Goal: Book appointment/travel/reservation

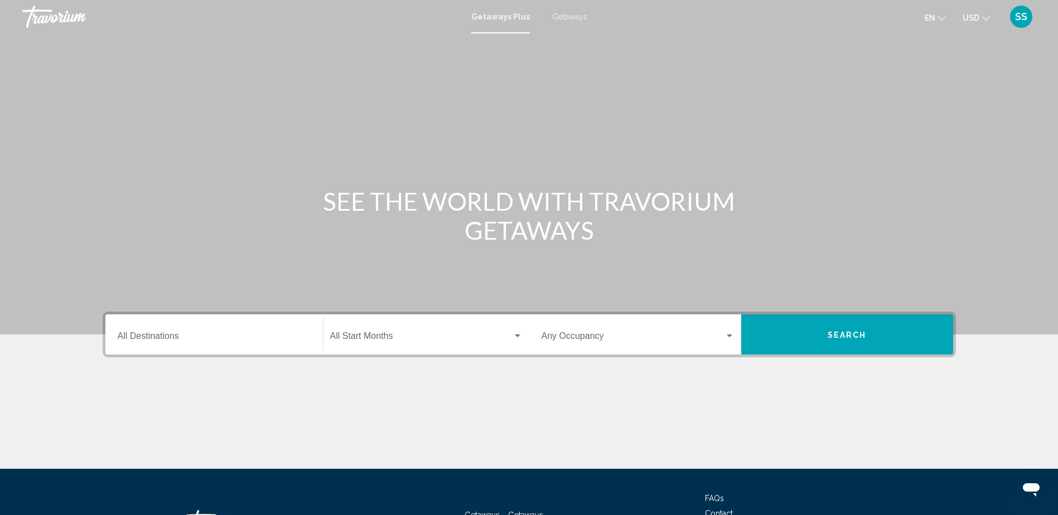
click at [568, 19] on span "Getaways" at bounding box center [569, 16] width 35 height 9
click at [234, 344] on div "Destination All Destinations" at bounding box center [214, 334] width 193 height 35
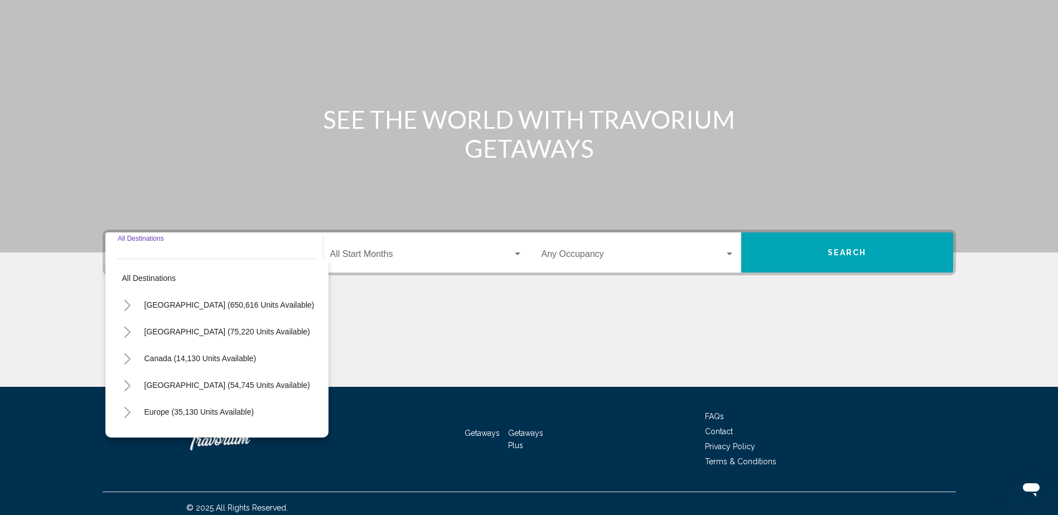
scroll to position [90, 0]
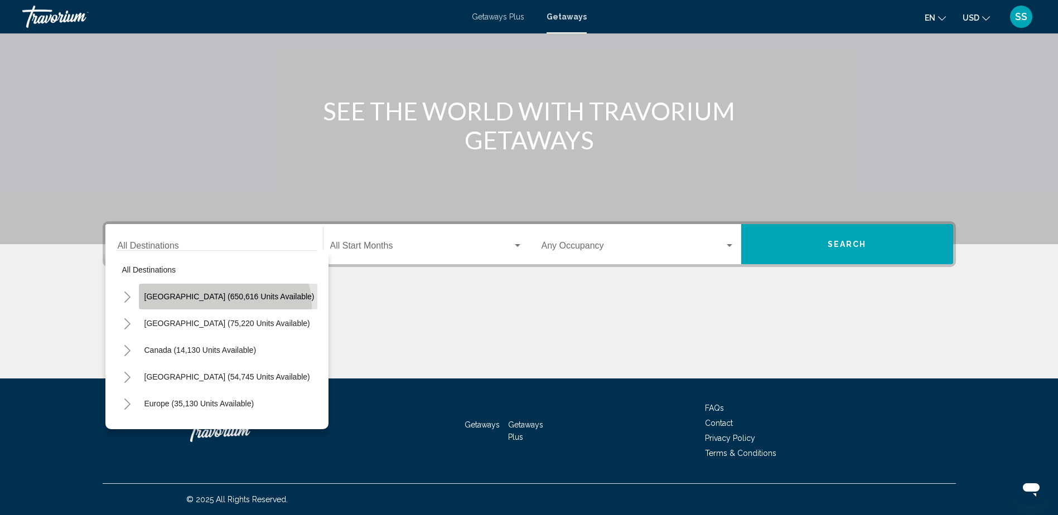
click at [224, 306] on button "[GEOGRAPHIC_DATA] (650,616 units available)" at bounding box center [229, 297] width 181 height 26
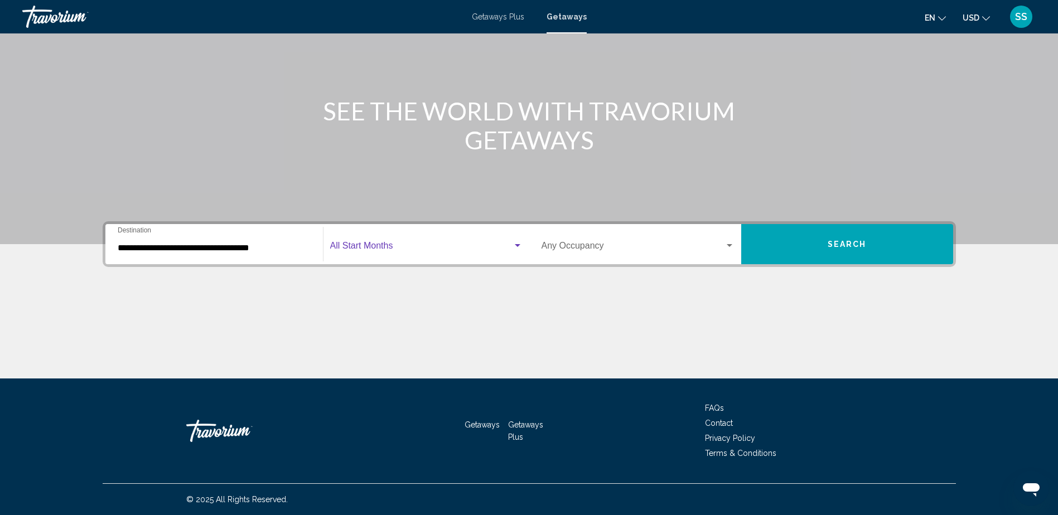
click at [379, 250] on span "Search widget" at bounding box center [421, 248] width 182 height 10
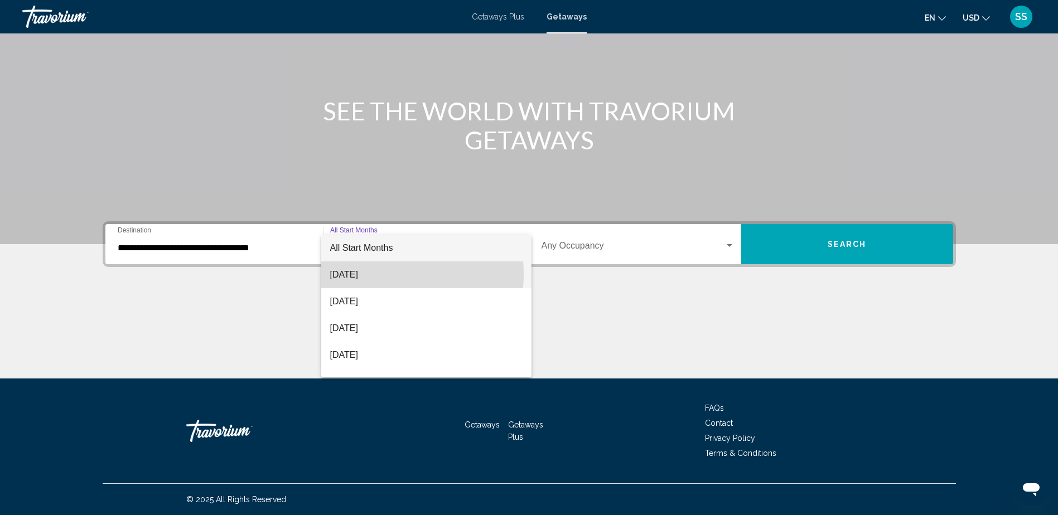
click at [380, 274] on span "[DATE]" at bounding box center [426, 275] width 192 height 27
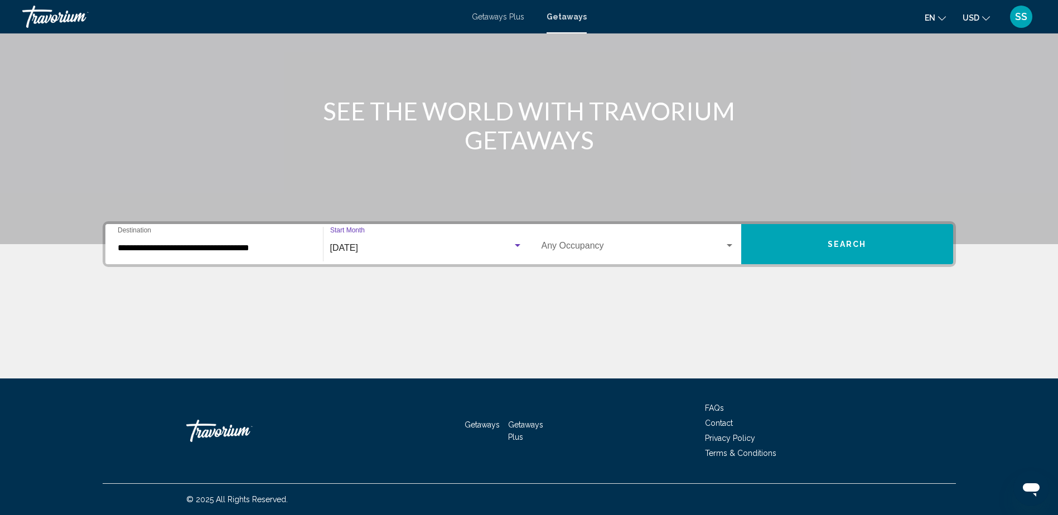
click at [207, 246] on input "**********" at bounding box center [214, 248] width 193 height 10
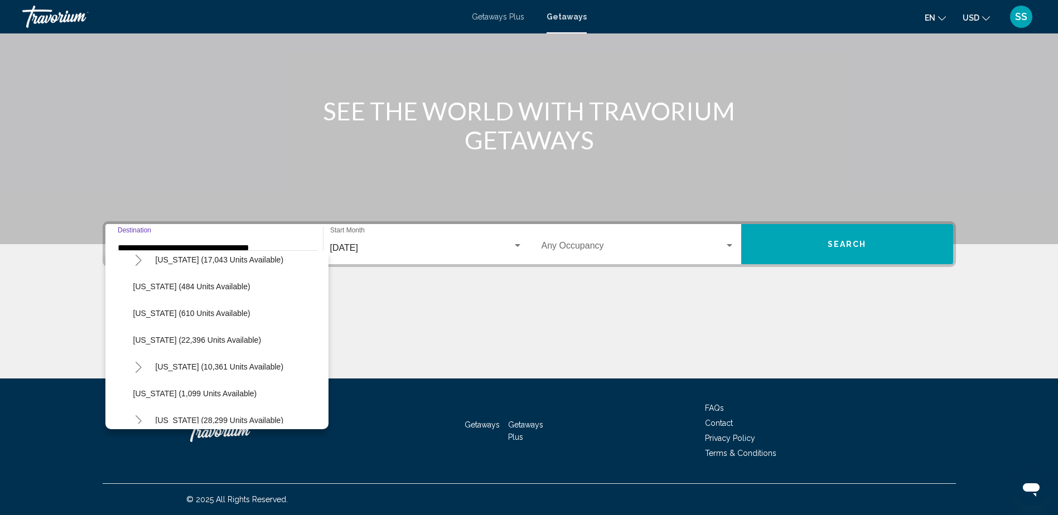
scroll to position [814, 0]
click at [200, 341] on span "[US_STATE] (22,396 units available)" at bounding box center [197, 339] width 128 height 9
type input "**********"
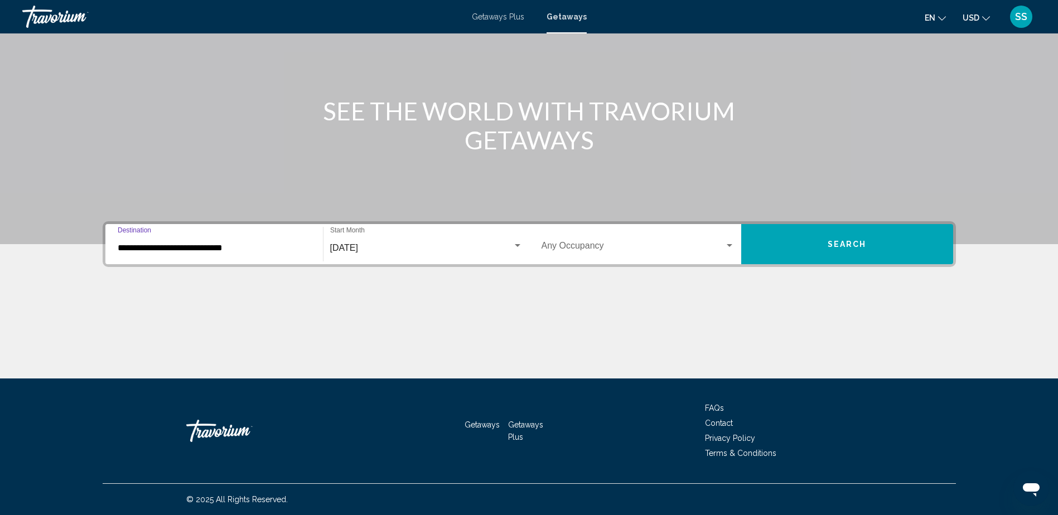
click at [860, 245] on span "Search" at bounding box center [847, 244] width 39 height 9
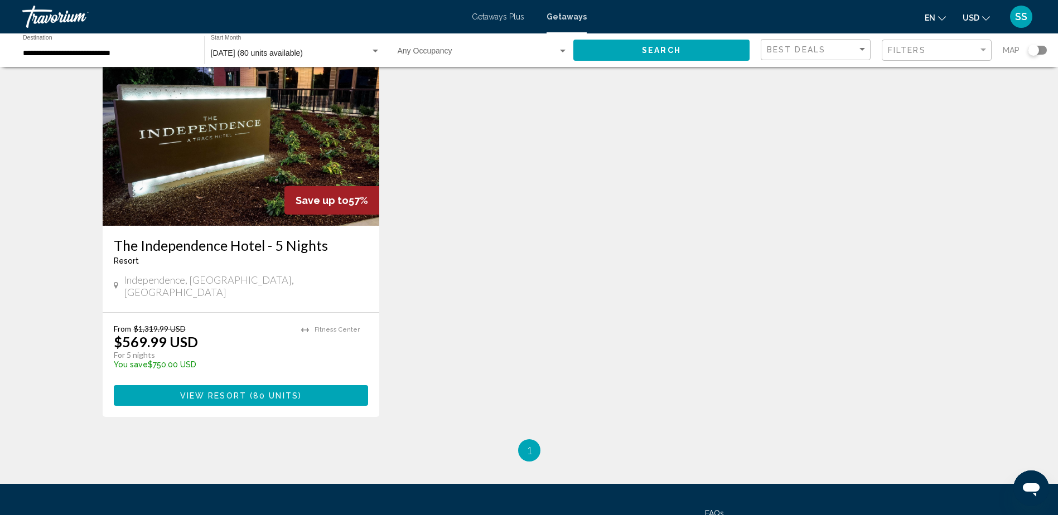
scroll to position [69, 0]
click at [265, 392] on span "80 units" at bounding box center [275, 396] width 45 height 9
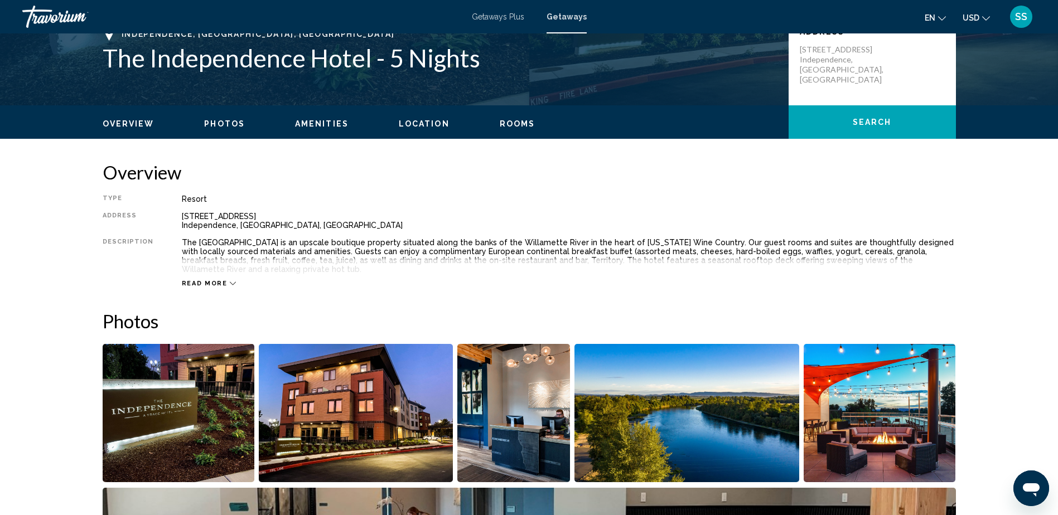
scroll to position [265, 0]
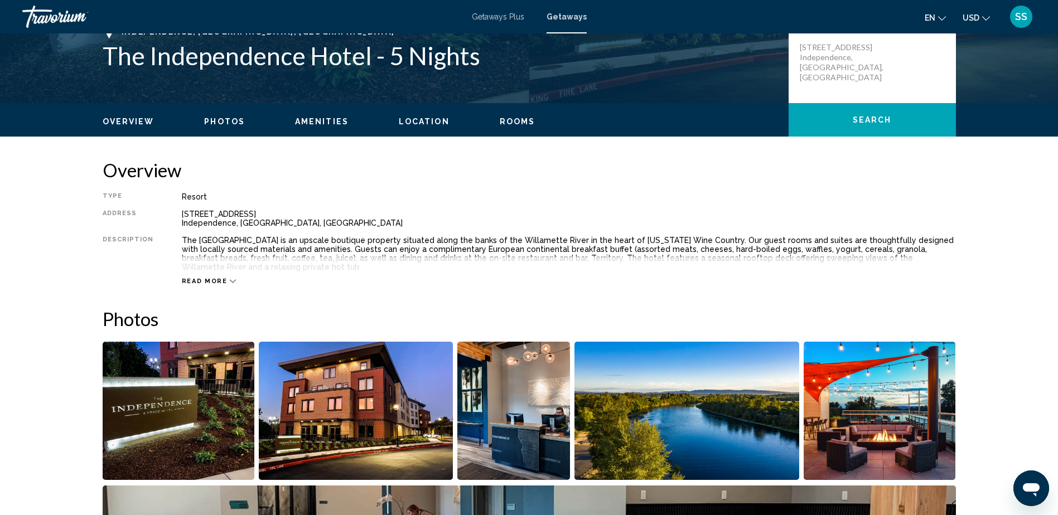
click at [195, 278] on span "Read more" at bounding box center [205, 281] width 46 height 7
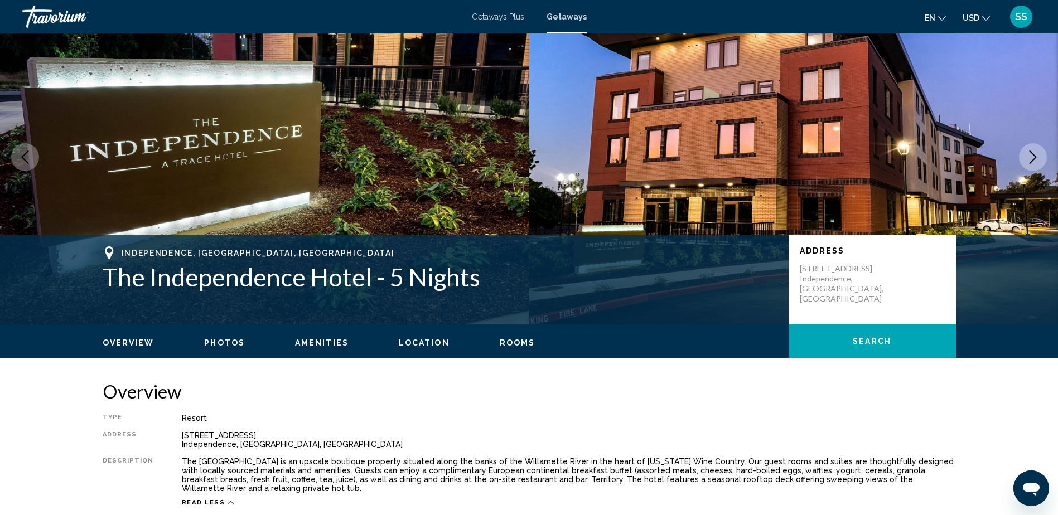
scroll to position [0, 0]
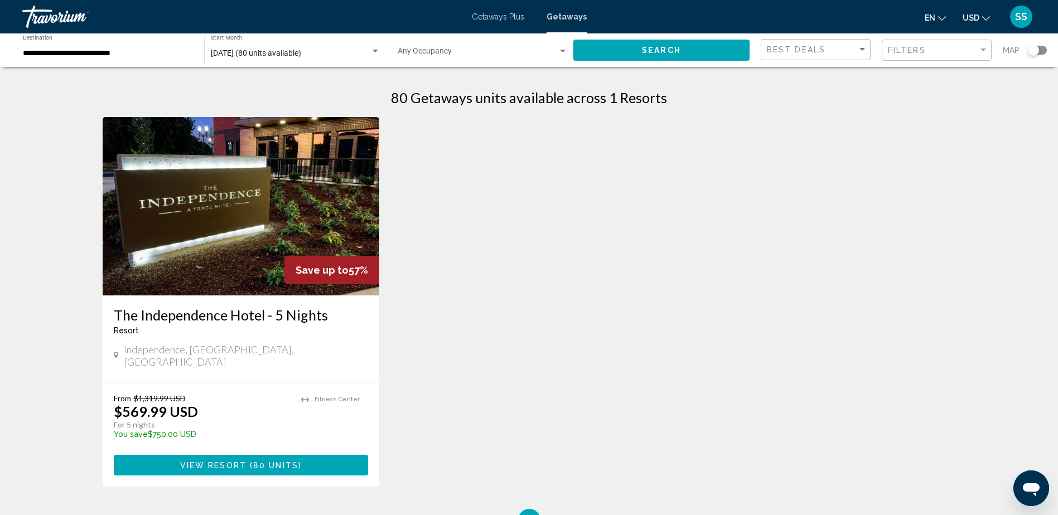
click at [63, 51] on input "**********" at bounding box center [108, 53] width 170 height 9
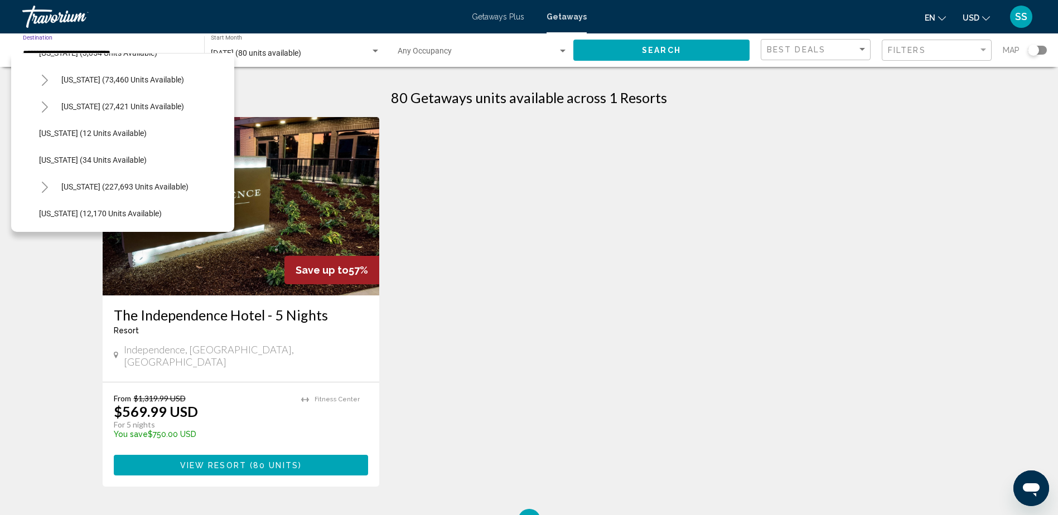
scroll to position [100, 0]
click at [76, 85] on button "[US_STATE] (73,460 units available)" at bounding box center [123, 79] width 134 height 26
type input "**********"
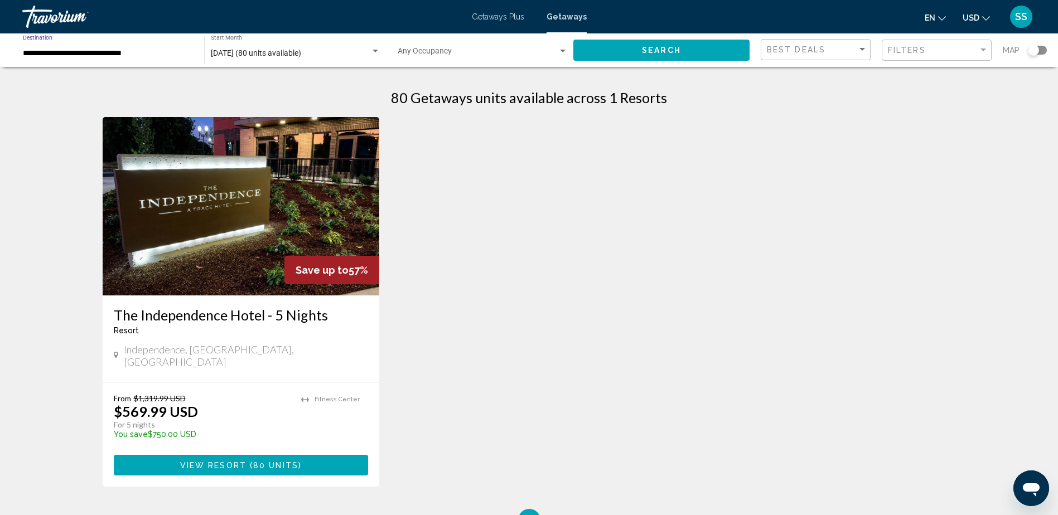
click at [663, 45] on button "Search" at bounding box center [661, 50] width 176 height 21
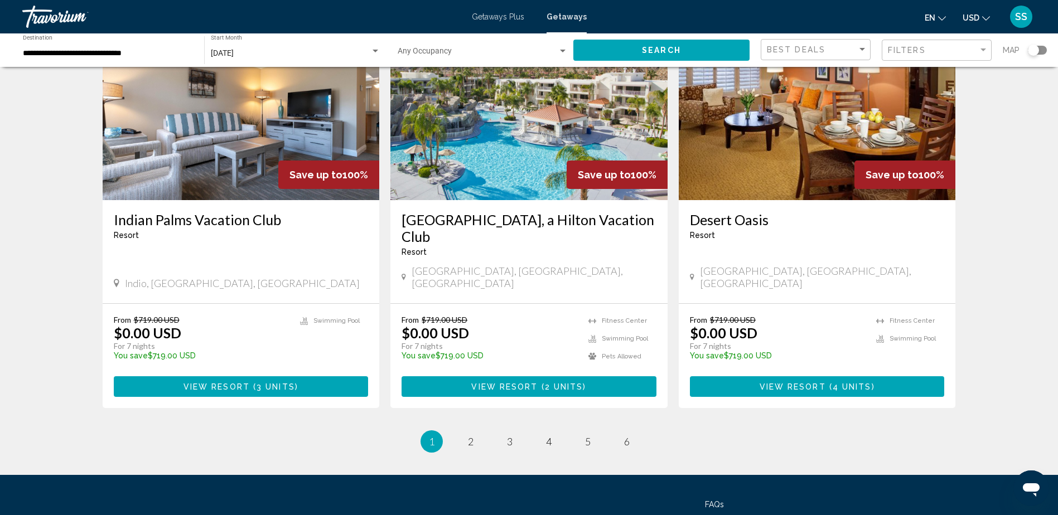
scroll to position [1317, 0]
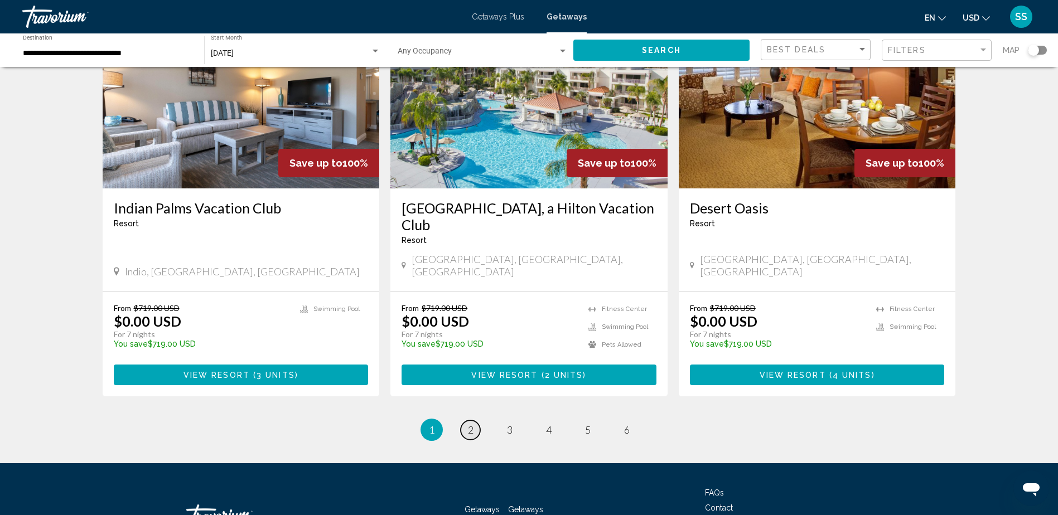
click at [470, 420] on link "page 2" at bounding box center [471, 430] width 20 height 20
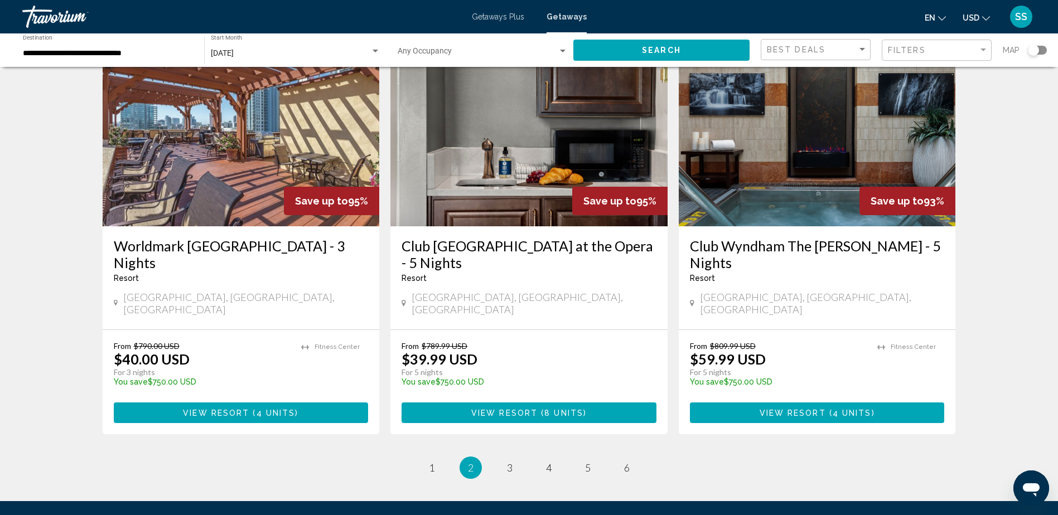
scroll to position [1280, 0]
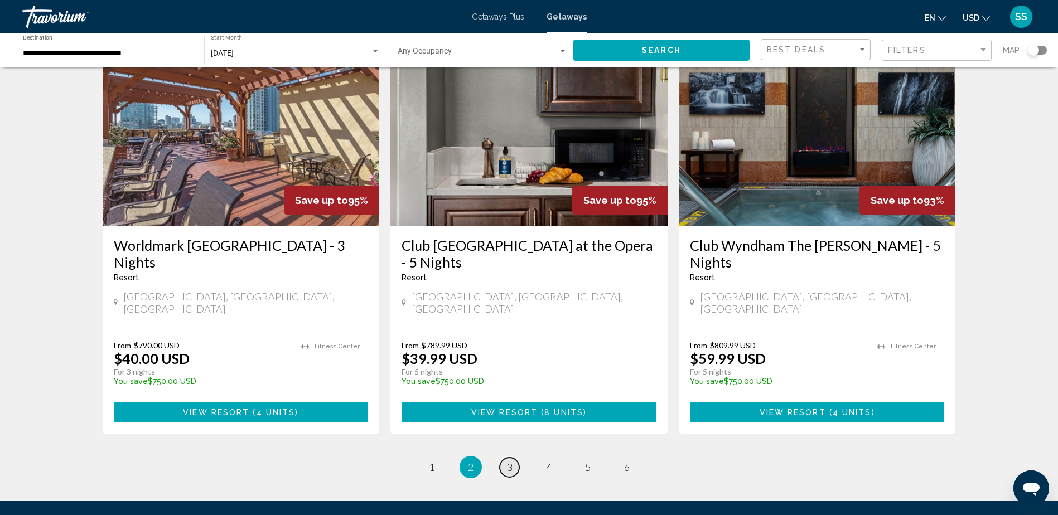
click at [510, 461] on span "3" at bounding box center [510, 467] width 6 height 12
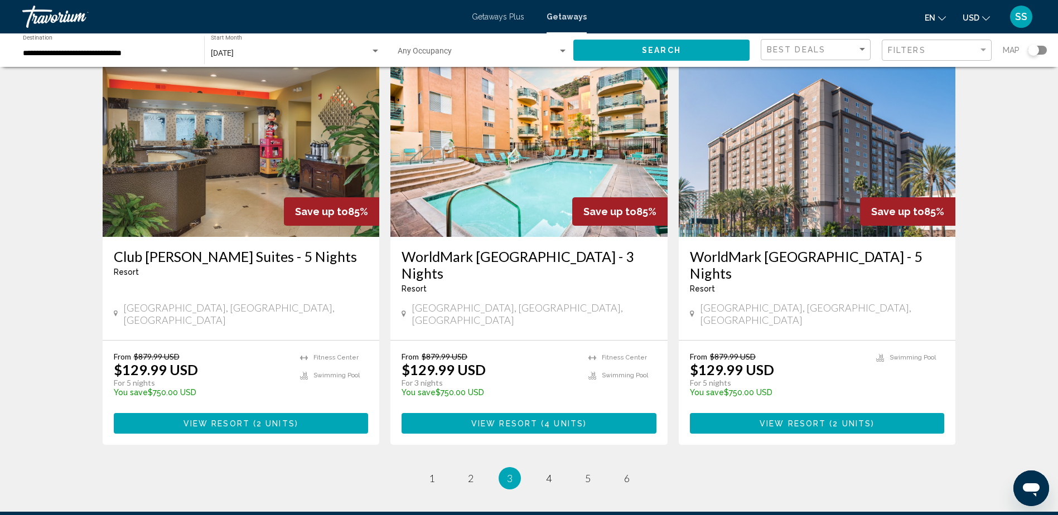
scroll to position [1287, 0]
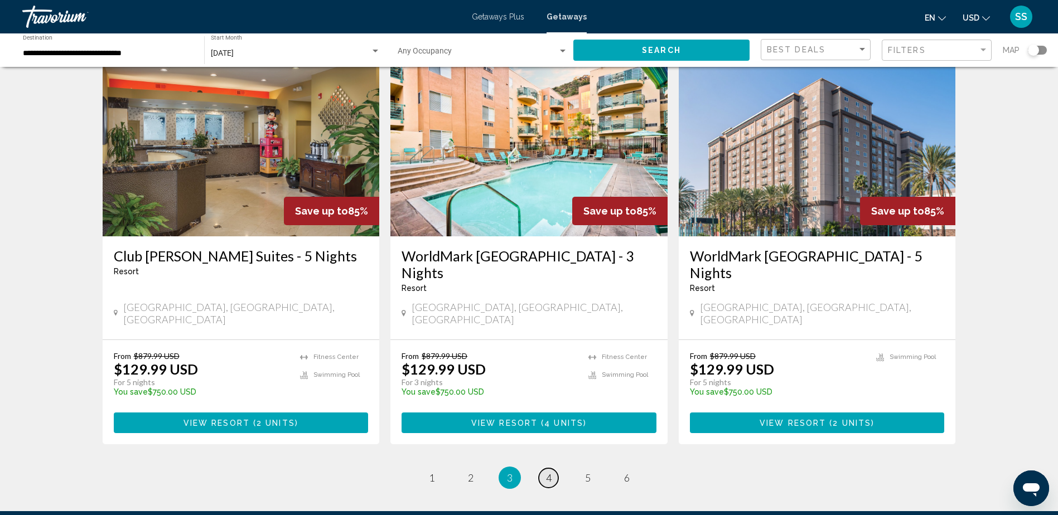
click at [553, 468] on link "page 4" at bounding box center [549, 478] width 20 height 20
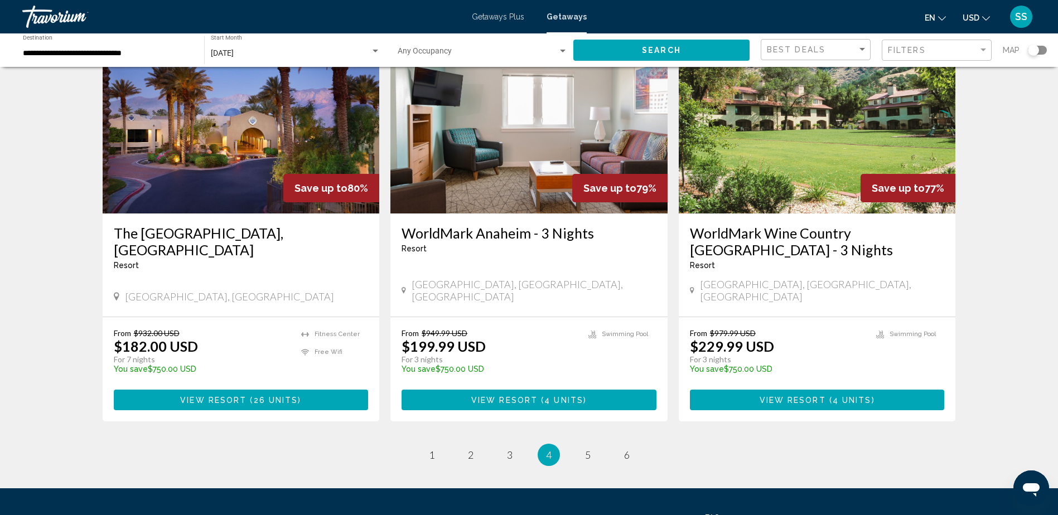
scroll to position [1276, 0]
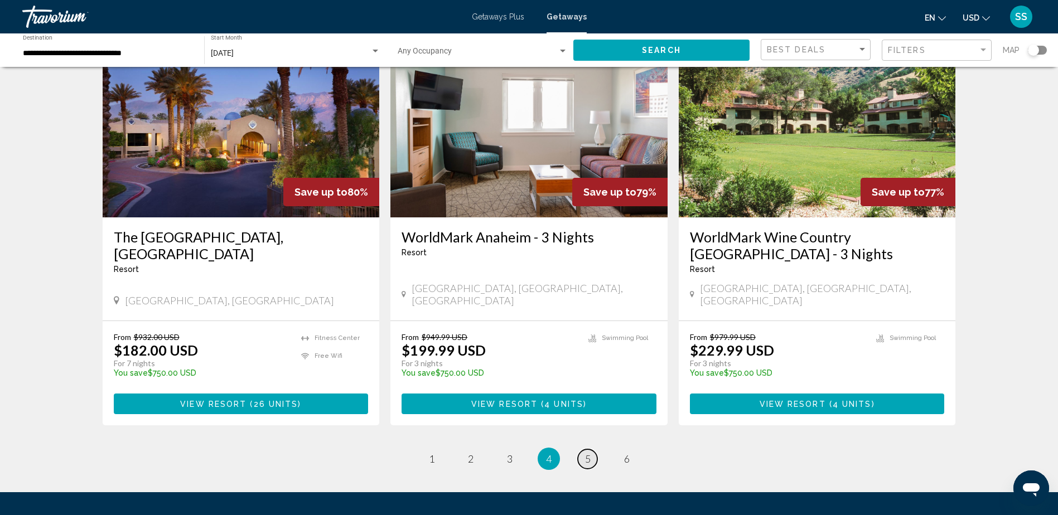
click at [589, 453] on span "5" at bounding box center [588, 459] width 6 height 12
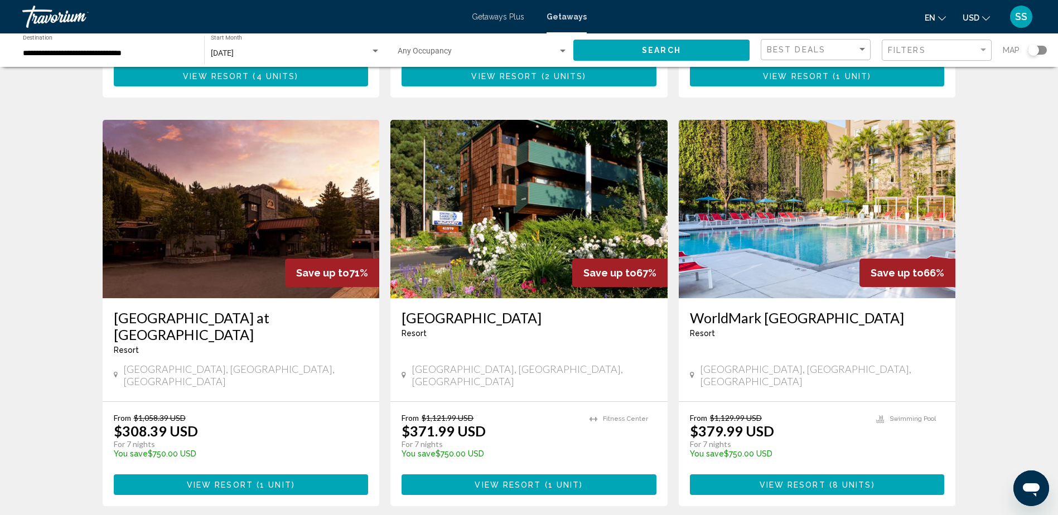
scroll to position [1259, 0]
